Goal: Check status: Check status

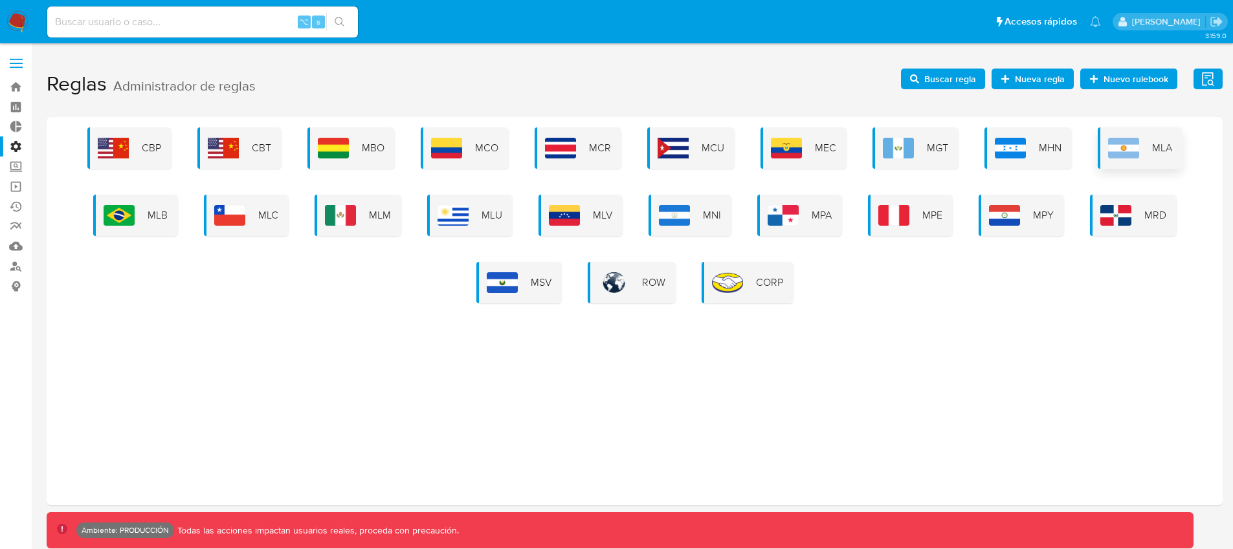
click at [1118, 157] on img at bounding box center [1123, 148] width 31 height 21
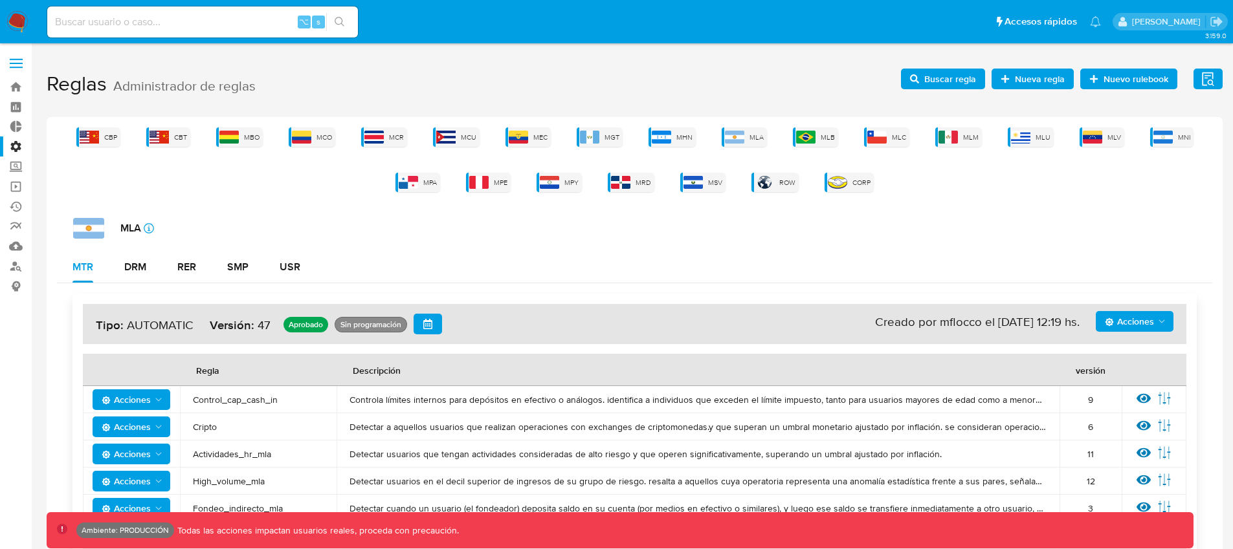
click at [1154, 330] on button "Acciones" at bounding box center [1135, 321] width 78 height 21
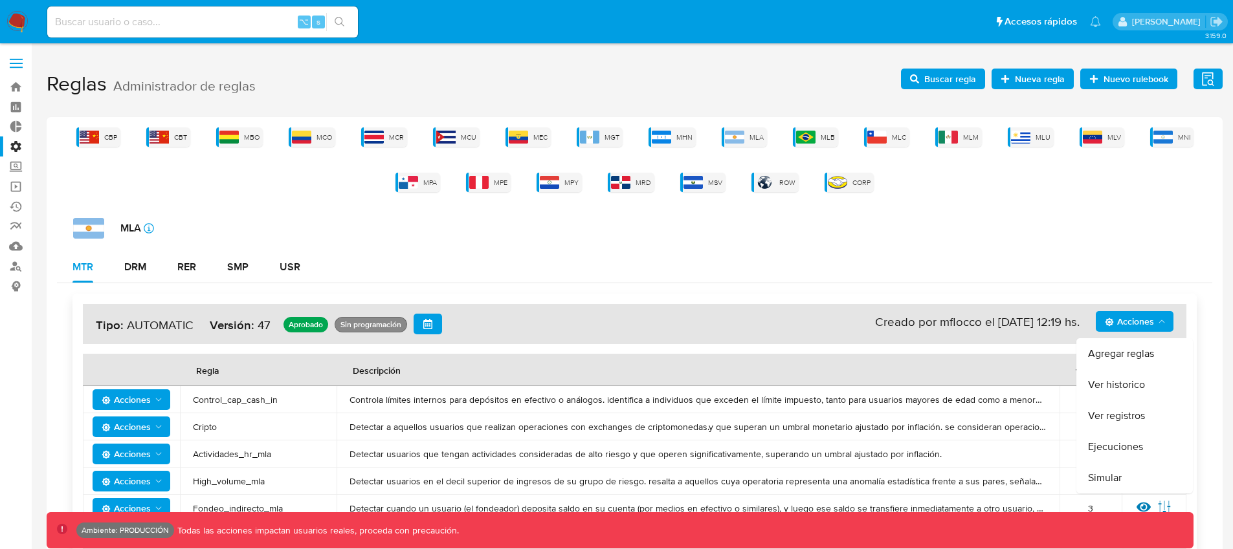
click at [1098, 384] on button "Ver historico" at bounding box center [1134, 385] width 117 height 31
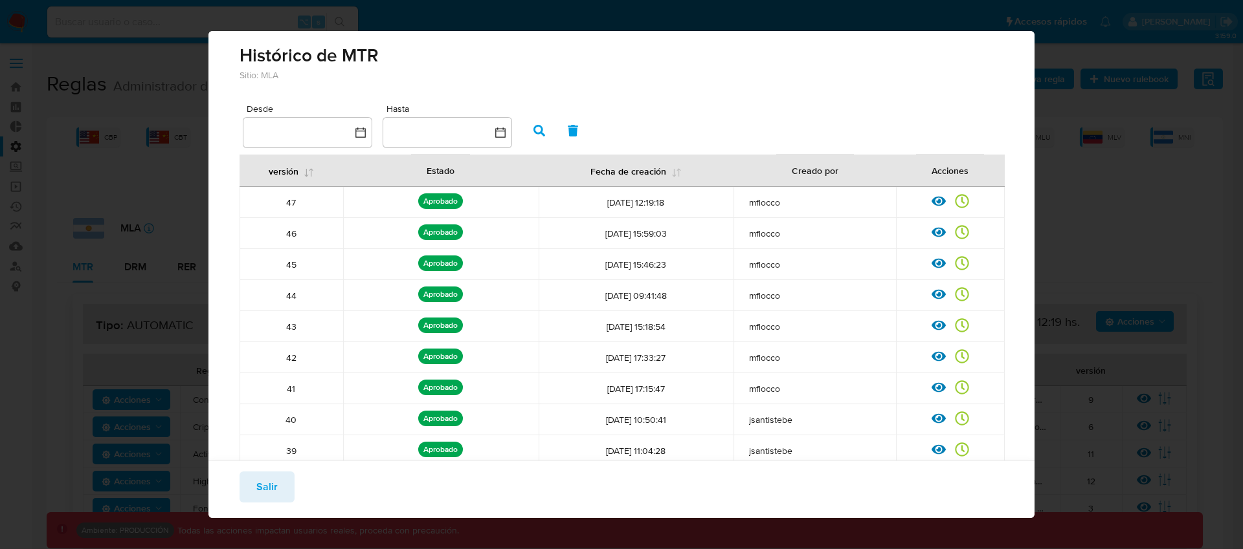
click at [309, 171] on icon at bounding box center [309, 173] width 10 height 10
click at [311, 175] on icon at bounding box center [309, 173] width 10 height 10
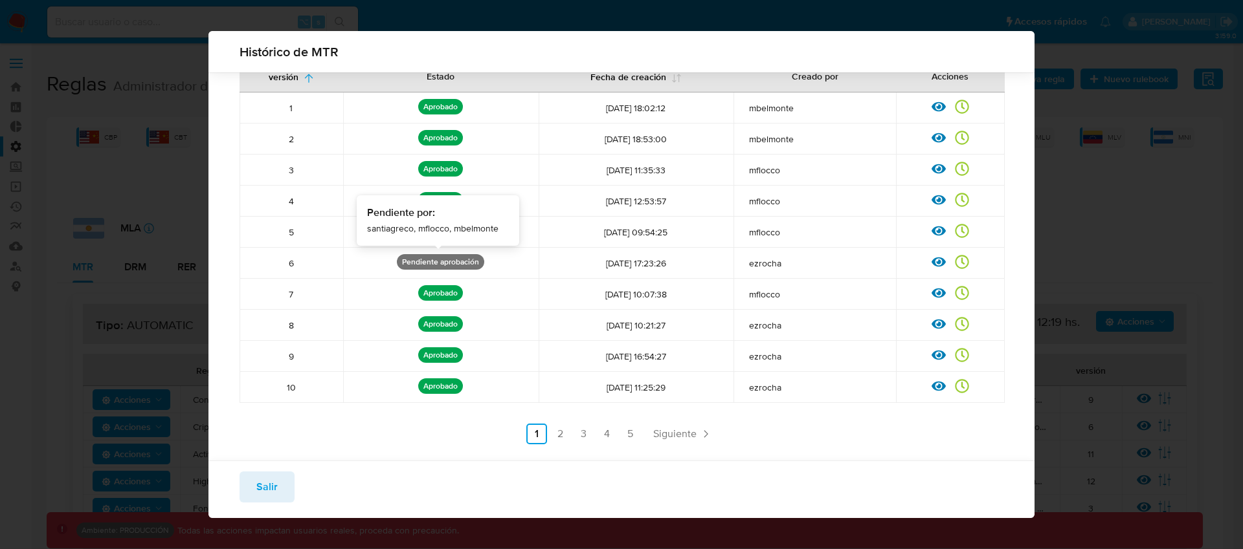
scroll to position [109, 0]
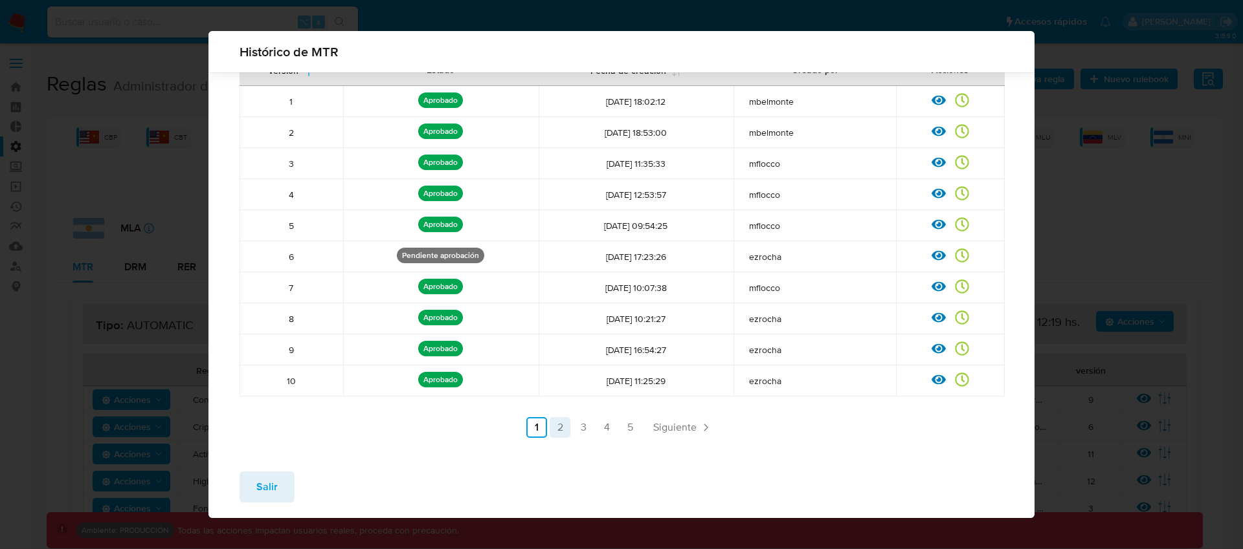
click at [555, 424] on link "2" at bounding box center [559, 427] width 21 height 21
click at [608, 429] on link "3" at bounding box center [618, 427] width 21 height 21
click at [631, 426] on link "4" at bounding box center [641, 427] width 21 height 21
click at [256, 488] on span "Salir" at bounding box center [266, 487] width 21 height 28
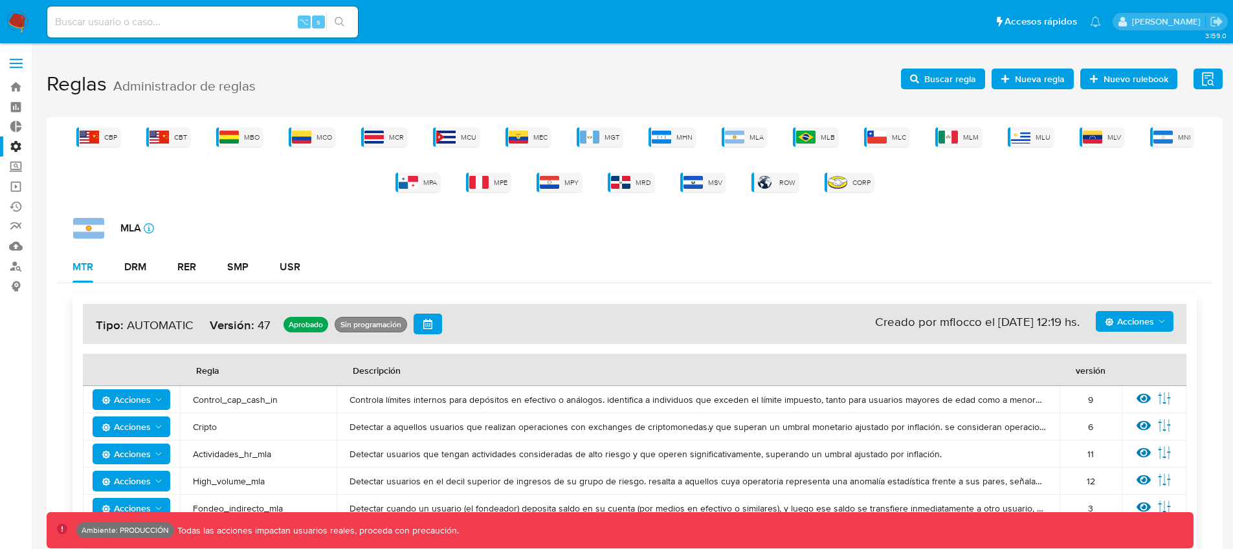
click at [1165, 322] on icon "Acciones" at bounding box center [1162, 321] width 10 height 10
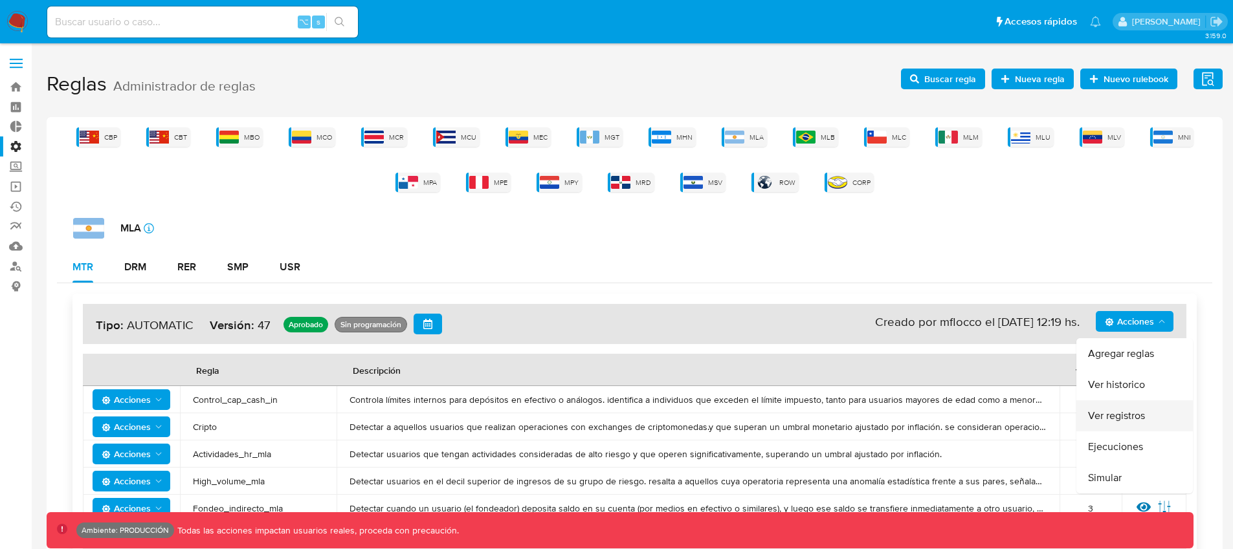
click at [1115, 411] on button "Ver registros" at bounding box center [1134, 416] width 117 height 31
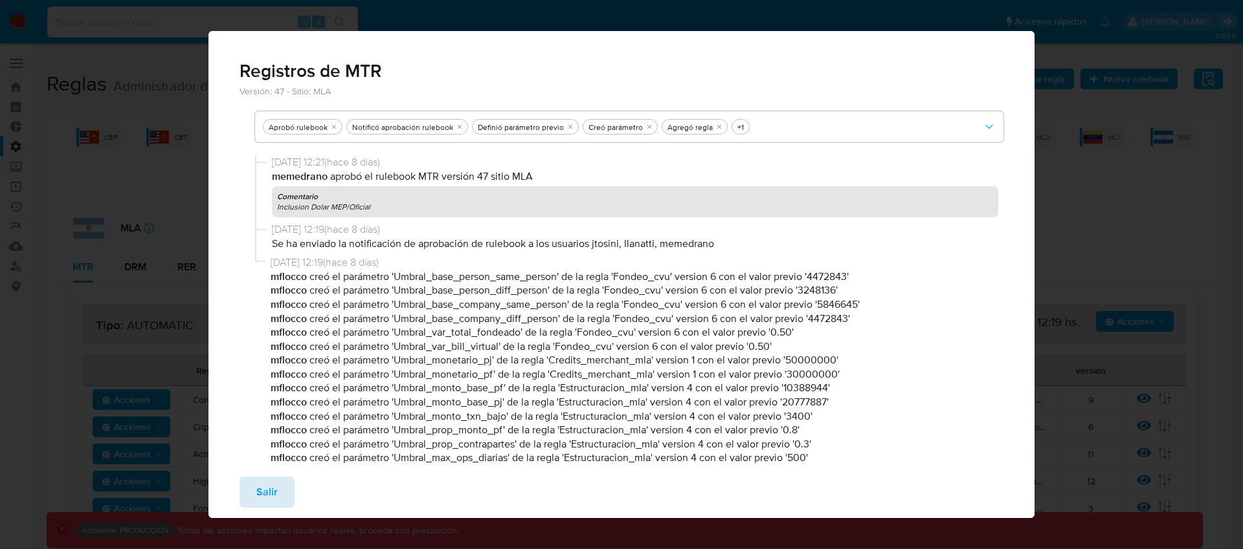
click at [256, 491] on span "Salir" at bounding box center [266, 492] width 21 height 28
